Goal: Transaction & Acquisition: Subscribe to service/newsletter

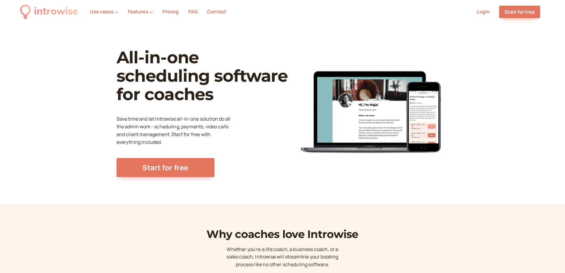
click at [168, 12] on link "Pricing" at bounding box center [171, 11] width 16 height 7
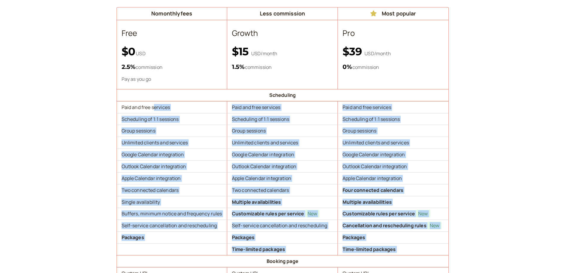
drag, startPoint x: 151, startPoint y: 158, endPoint x: 153, endPoint y: 268, distance: 110.4
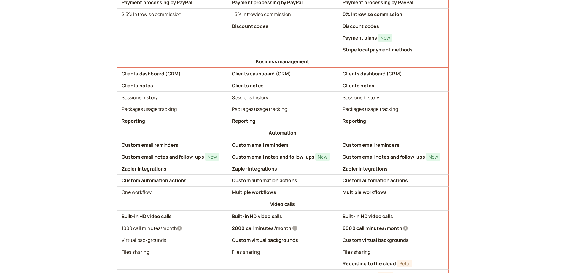
scroll to position [421, 0]
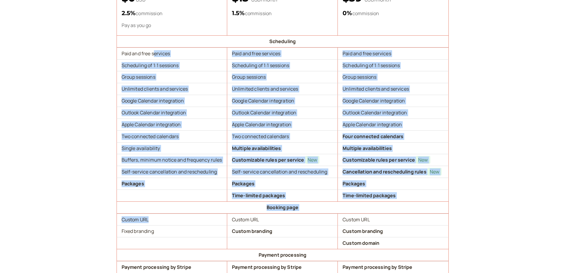
click at [203, 96] on td "Google Calendar integration" at bounding box center [172, 101] width 111 height 12
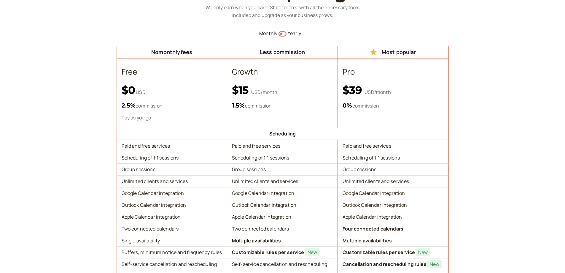
scroll to position [102, 0]
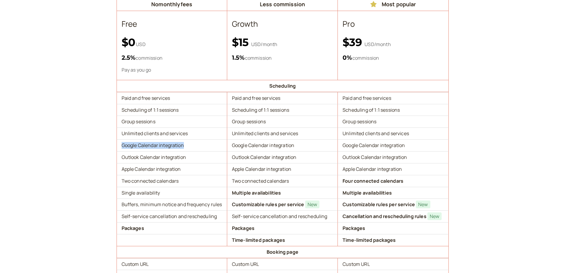
drag, startPoint x: 122, startPoint y: 144, endPoint x: 190, endPoint y: 141, distance: 67.7
click at [190, 141] on td "Google Calendar integration" at bounding box center [172, 145] width 111 height 12
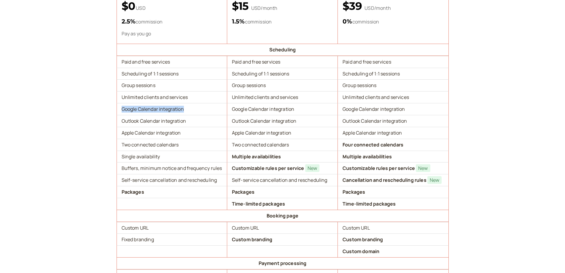
scroll to position [147, 0]
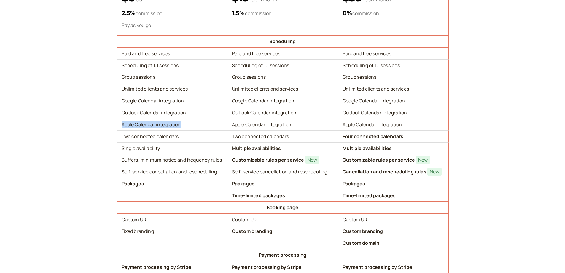
drag, startPoint x: 119, startPoint y: 126, endPoint x: 184, endPoint y: 129, distance: 64.7
click at [184, 129] on td "Apple Calendar integration" at bounding box center [172, 124] width 111 height 12
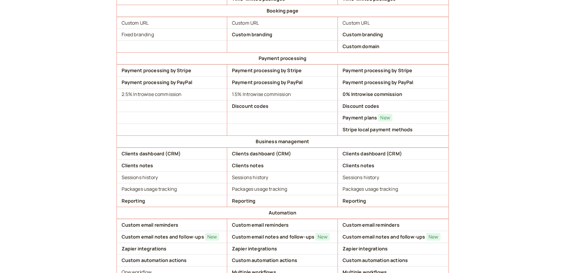
scroll to position [354, 0]
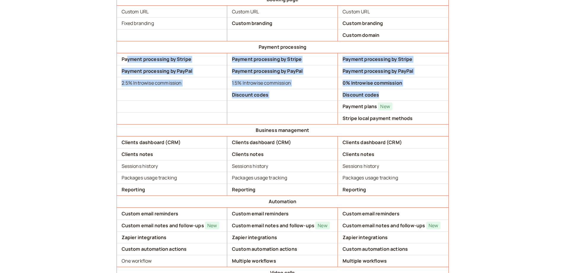
drag, startPoint x: 127, startPoint y: 55, endPoint x: 276, endPoint y: 101, distance: 155.5
click at [276, 101] on tbody "Scheduling Paid and free services Paid and free services Paid and free services…" at bounding box center [283, 125] width 332 height 594
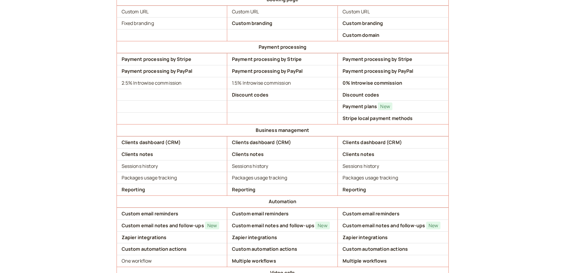
click at [272, 116] on td at bounding box center [282, 118] width 111 height 12
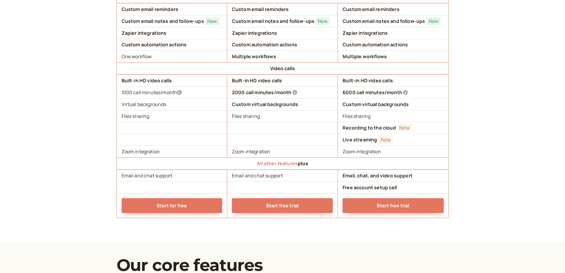
scroll to position [562, 0]
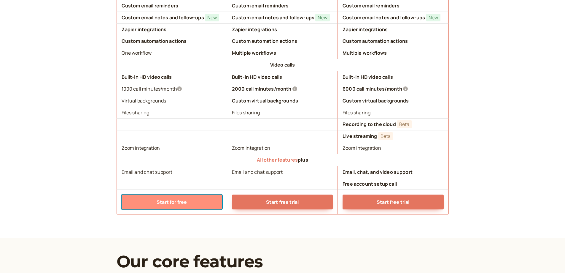
click at [167, 203] on link "Start for free" at bounding box center [172, 201] width 101 height 15
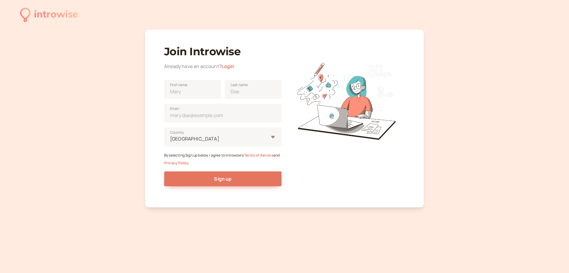
click at [196, 101] on div "Email" at bounding box center [222, 111] width 117 height 24
click at [206, 87] on input "First name" at bounding box center [192, 89] width 57 height 19
type input "[PERSON_NAME]"
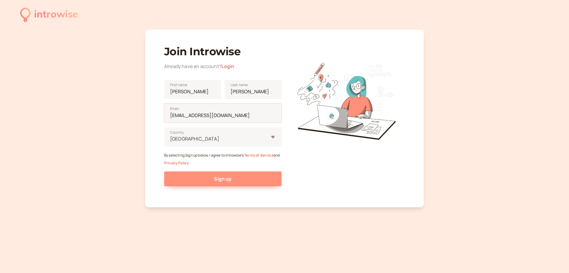
type input "[EMAIL_ADDRESS][DOMAIN_NAME]"
click at [225, 178] on span "Sign up" at bounding box center [222, 178] width 17 height 7
click at [238, 181] on button "Sign up" at bounding box center [222, 178] width 117 height 15
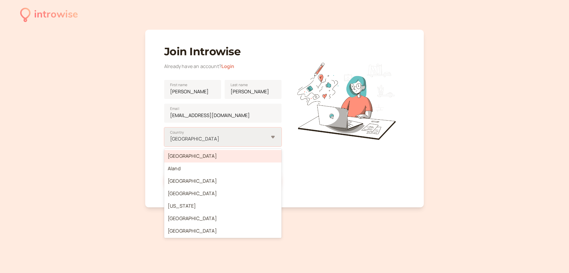
click at [200, 137] on div at bounding box center [219, 139] width 99 height 8
click at [171, 137] on input "option [GEOGRAPHIC_DATA] focused, 1 of 250. 250 results available. Use Up and D…" at bounding box center [170, 138] width 1 height 7
click at [202, 156] on div "[GEOGRAPHIC_DATA]" at bounding box center [222, 156] width 117 height 12
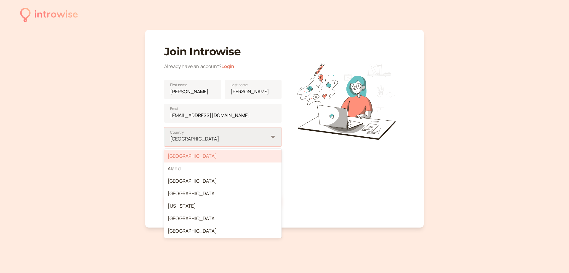
click at [224, 140] on div at bounding box center [219, 139] width 99 height 8
click at [171, 140] on input "option [GEOGRAPHIC_DATA], selected. option Afghanistan focused, 1 of 250. 250 r…" at bounding box center [170, 138] width 1 height 7
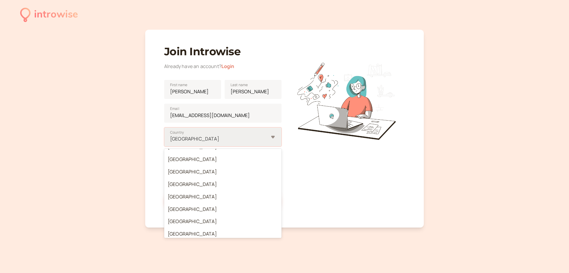
scroll to position [2925, 0]
click at [198, 191] on div "[GEOGRAPHIC_DATA]" at bounding box center [222, 197] width 117 height 12
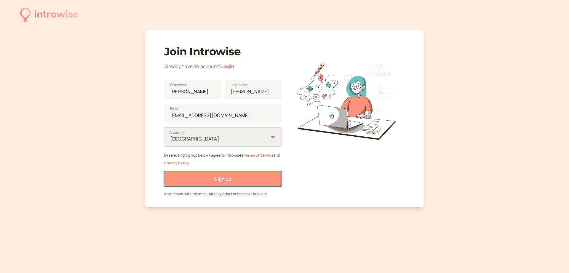
click at [214, 183] on button "Sign up" at bounding box center [222, 178] width 117 height 15
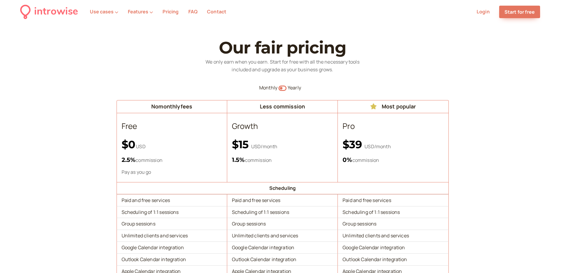
click at [486, 7] on ul "Use cases Features Pricing FAQ Contact Login Start for free" at bounding box center [315, 12] width 460 height 12
click at [480, 11] on link "Login" at bounding box center [483, 11] width 13 height 7
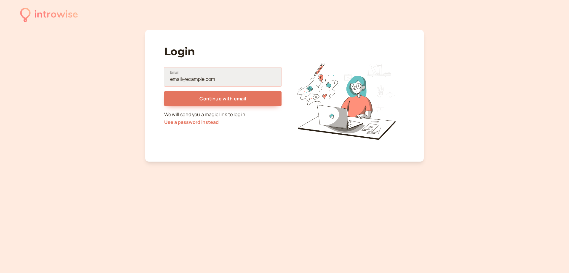
click at [221, 85] on input "Email" at bounding box center [222, 76] width 117 height 19
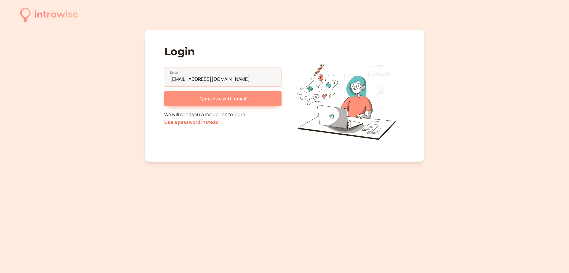
type input "[EMAIL_ADDRESS][DOMAIN_NAME]"
click at [240, 98] on span "Continue with email" at bounding box center [223, 98] width 47 height 7
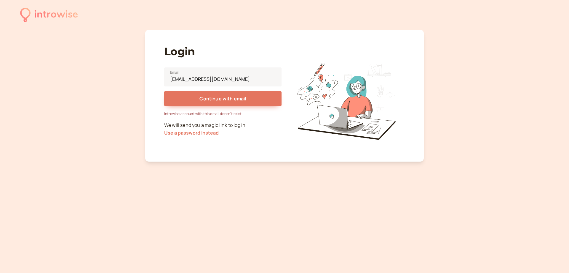
click at [31, 12] on div "introwise" at bounding box center [49, 15] width 58 height 16
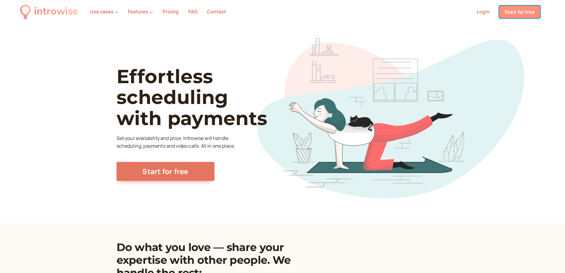
click at [513, 15] on link "Start for free" at bounding box center [519, 12] width 41 height 12
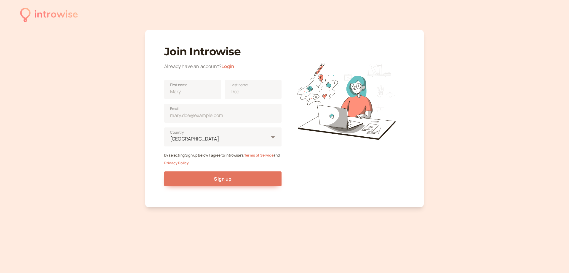
click at [178, 99] on div "Email" at bounding box center [222, 111] width 117 height 24
click at [182, 91] on input "First name" at bounding box center [192, 89] width 57 height 19
click at [256, 96] on input "Last name" at bounding box center [253, 89] width 57 height 19
click at [180, 94] on input "First name" at bounding box center [192, 89] width 57 height 19
type input "[PERSON_NAME]"
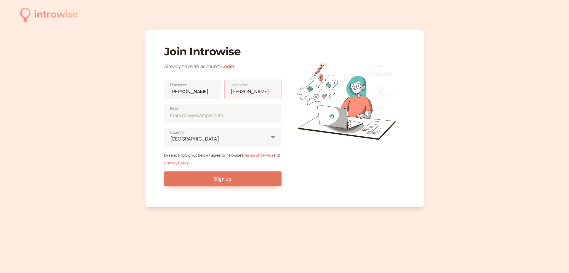
type input "[PERSON_NAME]"
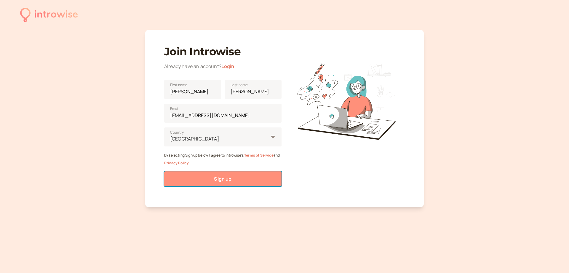
click at [257, 177] on button "Sign up" at bounding box center [222, 178] width 117 height 15
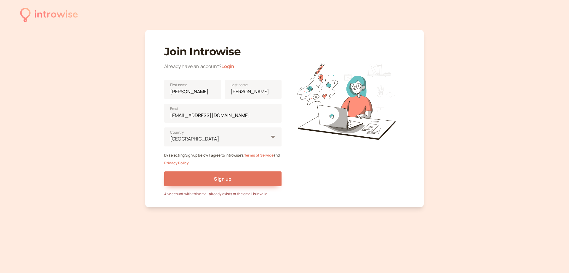
click at [292, 186] on div at bounding box center [346, 117] width 117 height 157
drag, startPoint x: 238, startPoint y: 112, endPoint x: 14, endPoint y: 115, distance: 224.3
click at [14, 115] on div "introwise Join Introwise Already have an account? Login [PERSON_NAME] First nam…" at bounding box center [284, 136] width 569 height 273
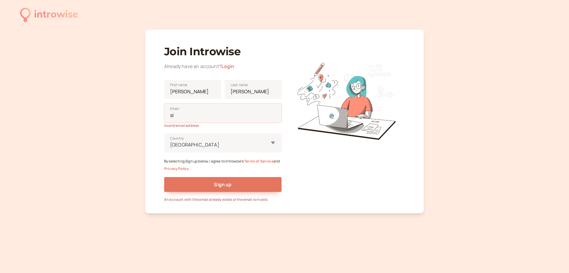
type input "s"
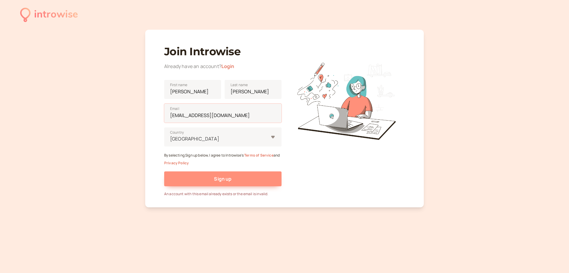
type input "[EMAIL_ADDRESS][DOMAIN_NAME]"
click at [243, 178] on button "Sign up" at bounding box center [222, 178] width 117 height 15
